Goal: Information Seeking & Learning: Learn about a topic

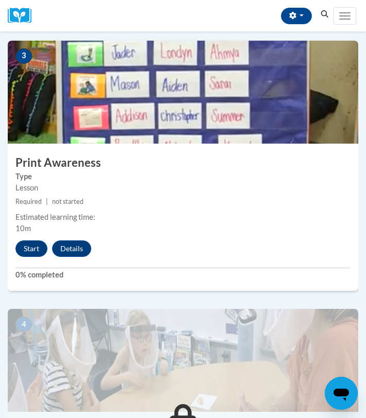
scroll to position [717, 0]
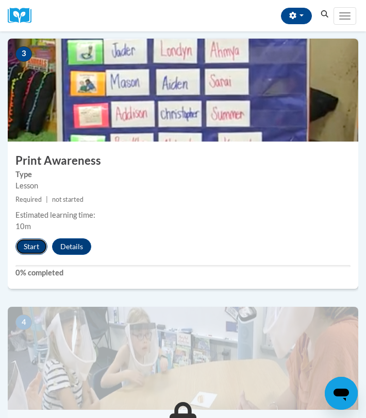
click at [29, 252] on button "Start" at bounding box center [31, 246] width 32 height 16
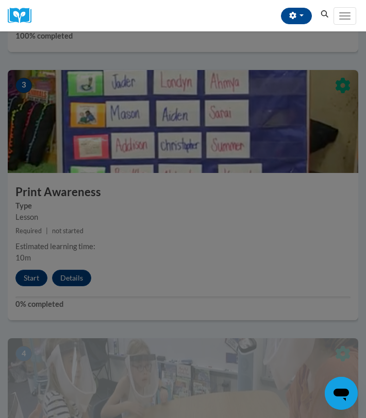
scroll to position [683, 0]
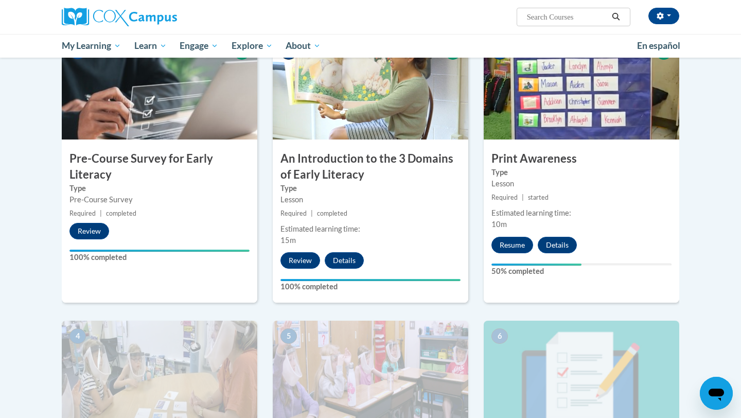
scroll to position [236, 0]
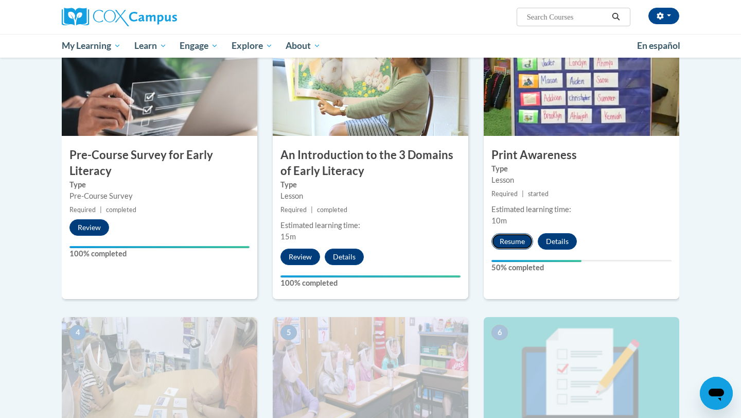
click at [365, 242] on button "Resume" at bounding box center [513, 241] width 42 height 16
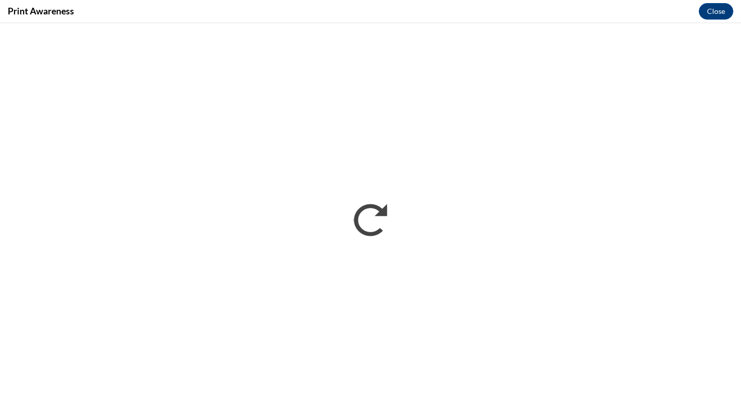
scroll to position [0, 0]
